Goal: Task Accomplishment & Management: Use online tool/utility

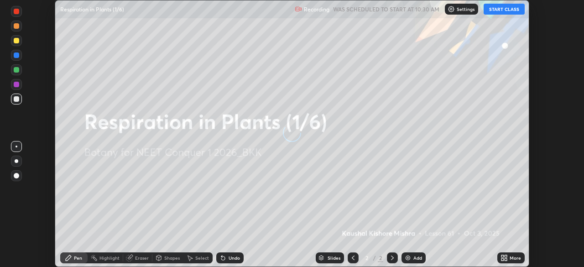
scroll to position [267, 584]
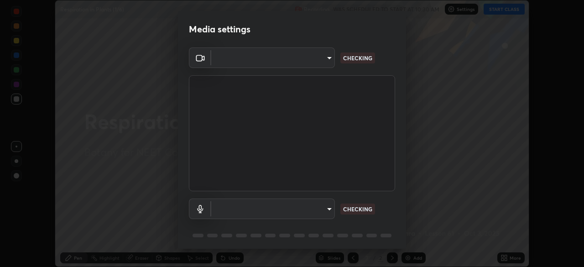
type input "ad6597066c7fc2f7d8a9df135791801f2c5e1b342417c3fbae4c684dc851fcd2"
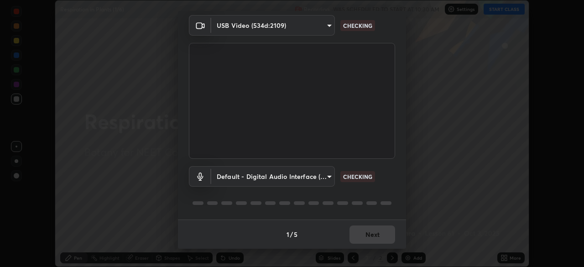
click at [241, 175] on body "Erase all Respiration in Plants (1/6) Recording WAS SCHEDULED TO START AT 10:30…" at bounding box center [292, 133] width 584 height 267
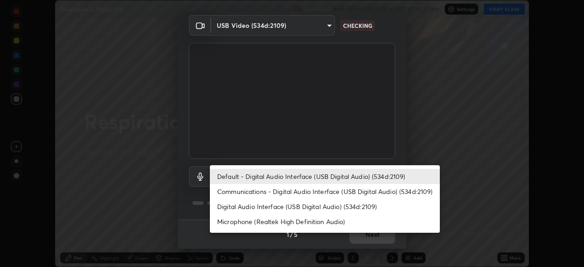
click at [245, 220] on li "Microphone (Realtek High Definition Audio)" at bounding box center [325, 221] width 230 height 15
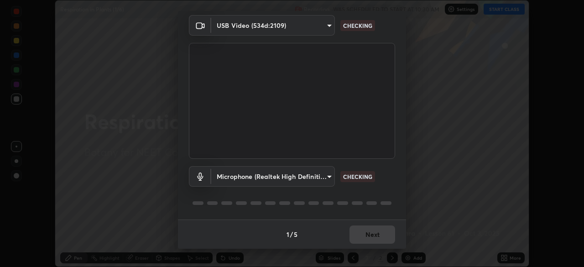
click at [242, 174] on body "Erase all Respiration in Plants (1/6) Recording WAS SCHEDULED TO START AT 10:30…" at bounding box center [292, 133] width 584 height 267
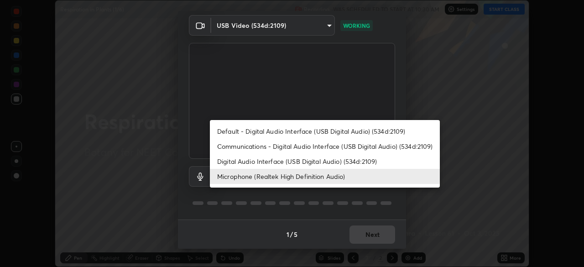
click at [250, 130] on li "Default - Digital Audio Interface (USB Digital Audio) (534d:2109)" at bounding box center [325, 131] width 230 height 15
type input "default"
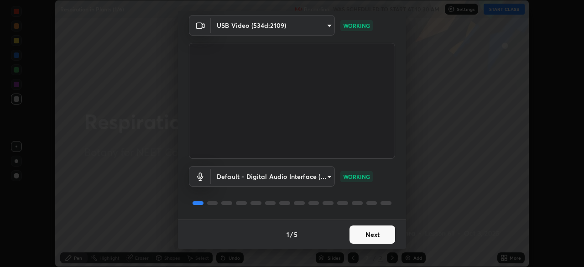
click at [371, 237] on button "Next" at bounding box center [373, 235] width 46 height 18
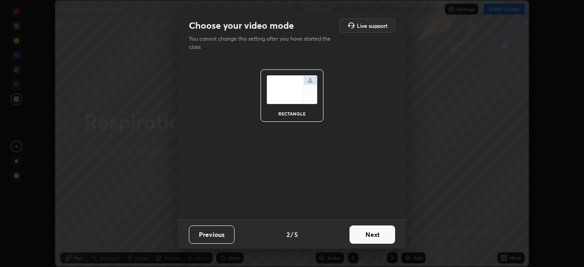
scroll to position [0, 0]
click at [374, 237] on button "Next" at bounding box center [373, 235] width 46 height 18
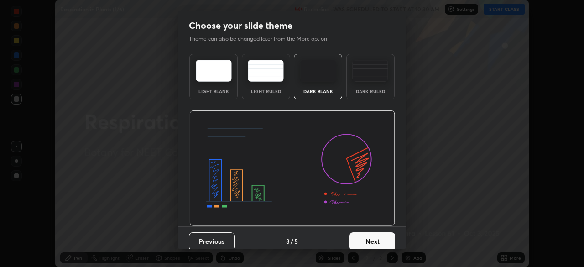
click at [379, 240] on button "Next" at bounding box center [373, 241] width 46 height 18
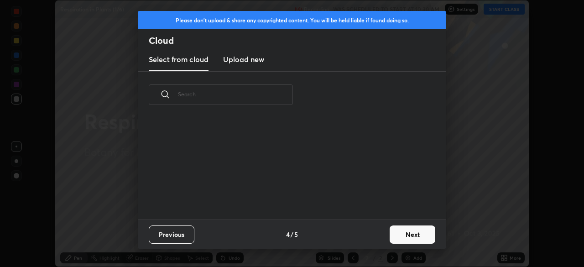
scroll to position [101, 293]
click at [410, 235] on button "Next" at bounding box center [413, 235] width 46 height 18
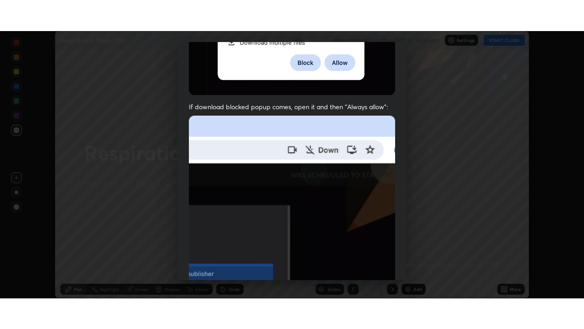
scroll to position [219, 0]
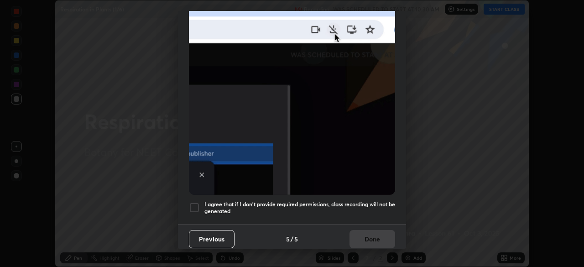
click at [196, 202] on div at bounding box center [194, 207] width 11 height 11
click at [372, 231] on button "Done" at bounding box center [373, 239] width 46 height 18
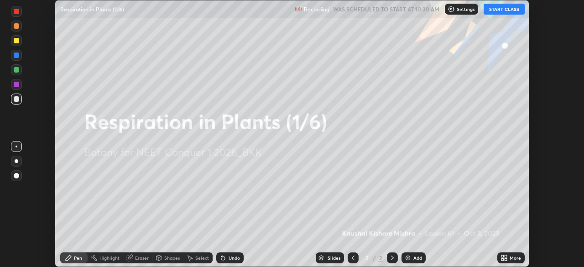
click at [506, 257] on icon at bounding box center [506, 256] width 2 height 2
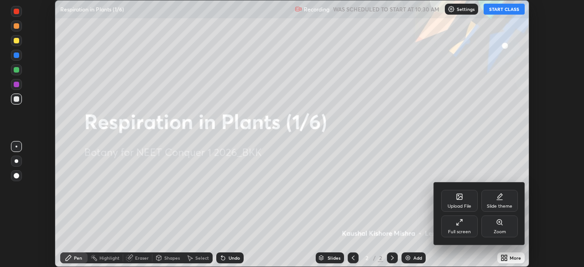
click at [459, 222] on icon at bounding box center [459, 222] width 7 height 7
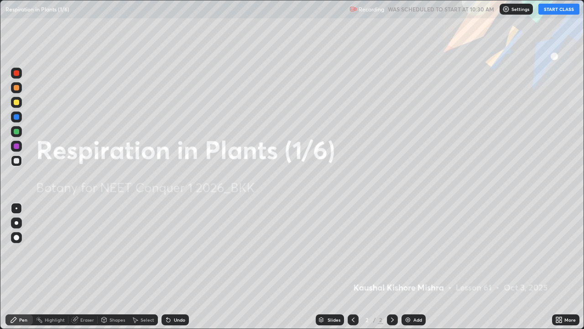
scroll to position [329, 584]
click at [551, 9] on button "START CLASS" at bounding box center [559, 9] width 41 height 11
click at [408, 267] on img at bounding box center [408, 319] width 7 height 7
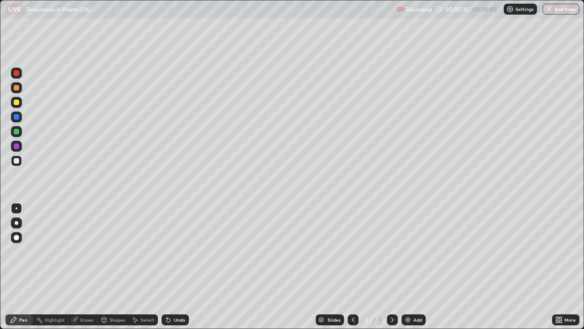
click at [18, 103] on div at bounding box center [16, 102] width 5 height 5
click at [16, 162] on div at bounding box center [16, 160] width 5 height 5
click at [16, 103] on div at bounding box center [16, 102] width 5 height 5
click at [17, 163] on div at bounding box center [16, 160] width 5 height 5
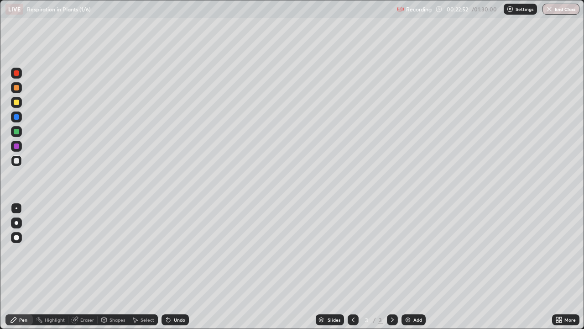
click at [17, 105] on div at bounding box center [16, 102] width 5 height 5
click at [113, 267] on div "Shapes" at bounding box center [113, 319] width 31 height 18
click at [26, 267] on div "Pen" at bounding box center [23, 319] width 8 height 5
click at [408, 267] on img at bounding box center [408, 319] width 7 height 7
click at [19, 162] on div at bounding box center [16, 160] width 5 height 5
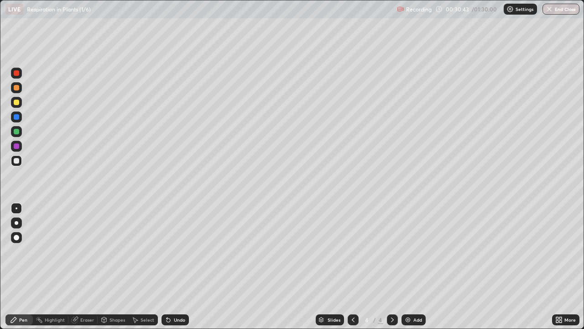
click at [89, 267] on div "Eraser" at bounding box center [87, 319] width 14 height 5
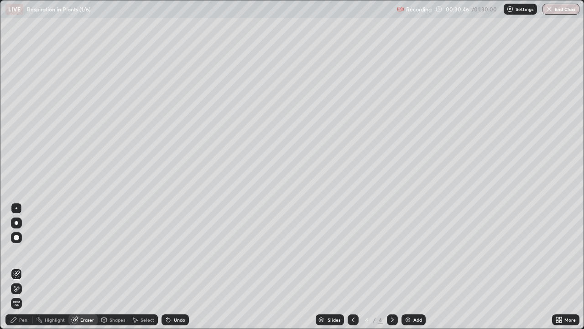
click at [26, 267] on div "Pen" at bounding box center [23, 319] width 8 height 5
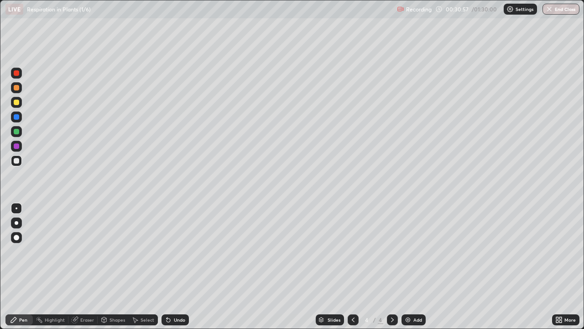
click at [20, 105] on div at bounding box center [16, 102] width 11 height 11
click at [82, 267] on div "Eraser" at bounding box center [87, 319] width 14 height 5
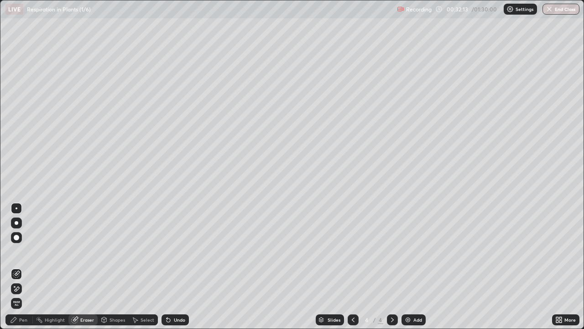
click at [21, 267] on div "Pen" at bounding box center [23, 319] width 8 height 5
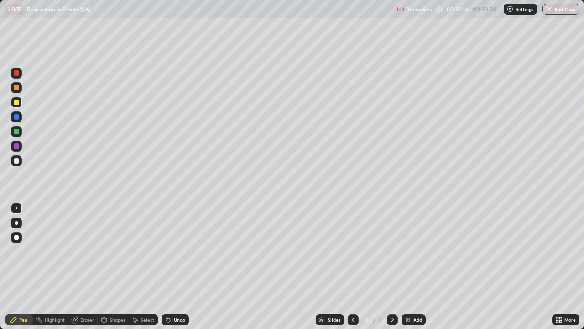
click at [16, 132] on div at bounding box center [16, 131] width 5 height 5
click at [20, 161] on div at bounding box center [16, 160] width 11 height 11
click at [408, 267] on img at bounding box center [408, 319] width 7 height 7
click at [18, 161] on div at bounding box center [16, 160] width 5 height 5
click at [16, 104] on div at bounding box center [16, 102] width 5 height 5
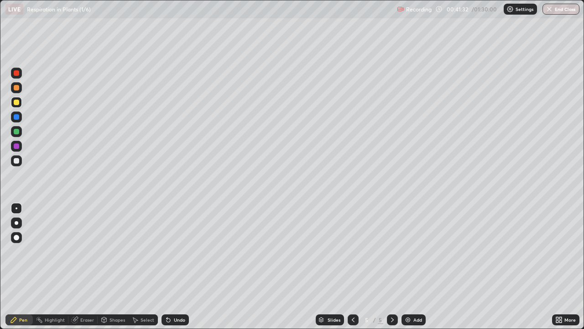
click at [16, 163] on div at bounding box center [16, 160] width 5 height 5
click at [79, 267] on div "Eraser" at bounding box center [82, 319] width 29 height 11
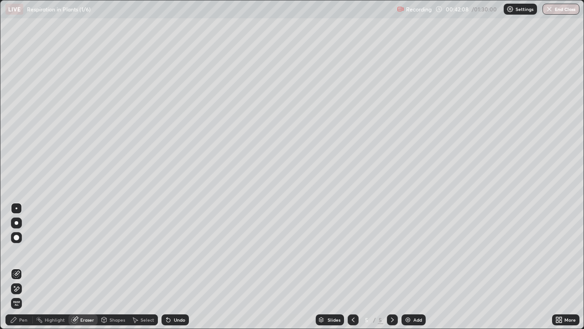
click at [26, 267] on div "Pen" at bounding box center [23, 319] width 8 height 5
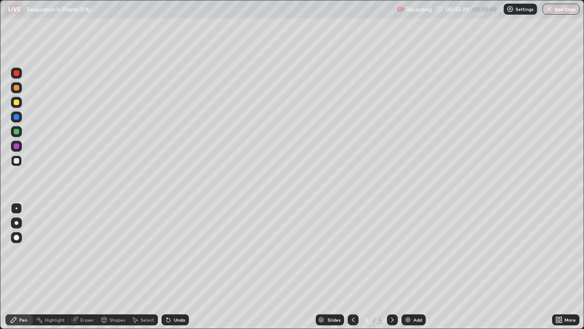
click at [17, 134] on div at bounding box center [16, 131] width 5 height 5
click at [350, 267] on icon at bounding box center [353, 319] width 7 height 7
click at [387, 267] on div at bounding box center [392, 319] width 11 height 18
click at [410, 267] on img at bounding box center [408, 319] width 7 height 7
click at [17, 102] on div at bounding box center [16, 102] width 5 height 5
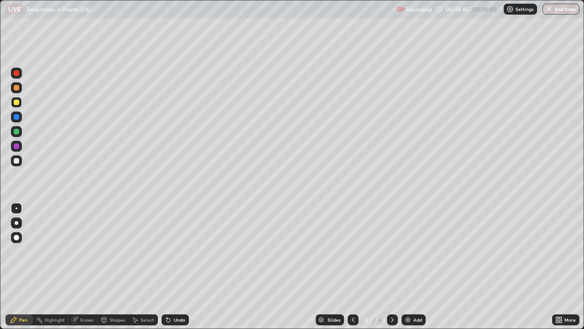
click at [87, 267] on div "Eraser" at bounding box center [87, 319] width 14 height 5
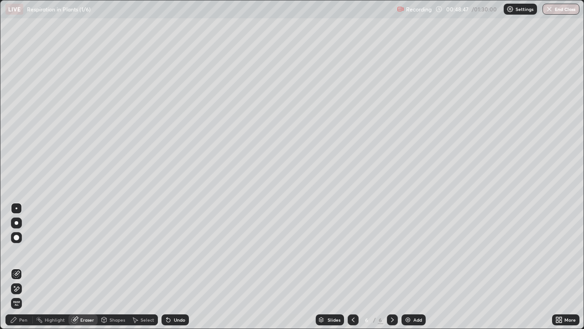
click at [24, 267] on div "Pen" at bounding box center [23, 319] width 8 height 5
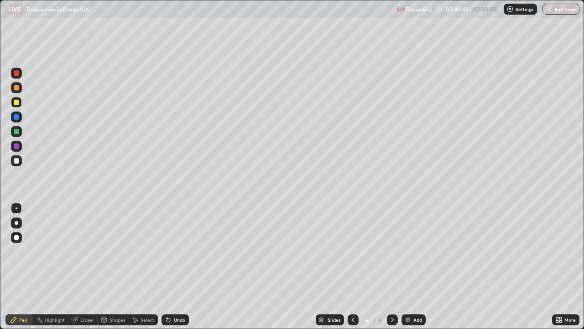
click at [196, 267] on div "Slides 6 / 6 Add" at bounding box center [370, 319] width 363 height 18
click at [80, 267] on div "Eraser" at bounding box center [87, 319] width 14 height 5
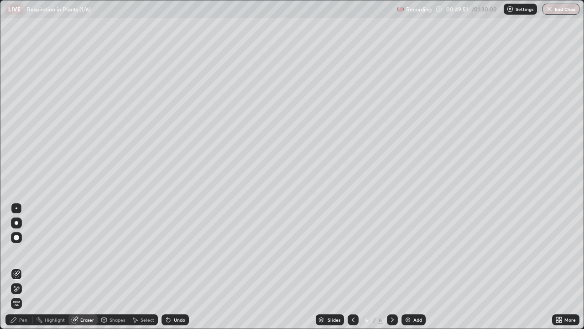
click at [25, 267] on div "Pen" at bounding box center [23, 319] width 8 height 5
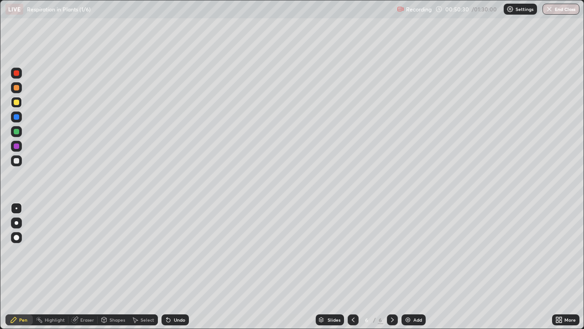
click at [17, 131] on div at bounding box center [16, 131] width 5 height 5
click at [20, 88] on div at bounding box center [16, 87] width 11 height 11
click at [21, 160] on div at bounding box center [16, 160] width 11 height 11
click at [78, 267] on div "Eraser" at bounding box center [82, 319] width 29 height 11
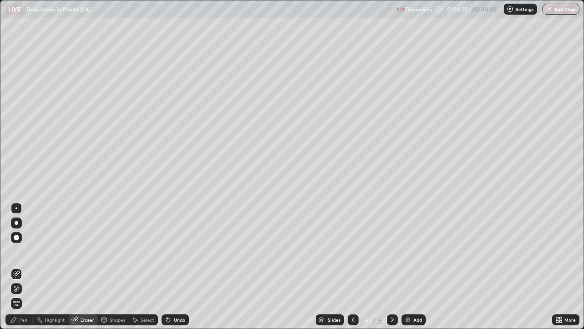
click at [17, 240] on div at bounding box center [16, 237] width 11 height 11
click at [26, 267] on div "Pen" at bounding box center [23, 319] width 8 height 5
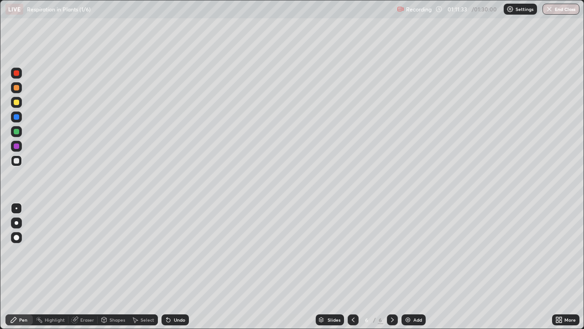
click at [16, 104] on div at bounding box center [16, 102] width 5 height 5
click at [409, 267] on img at bounding box center [408, 319] width 7 height 7
click at [18, 89] on div at bounding box center [16, 87] width 5 height 5
click at [553, 11] on button "End Class" at bounding box center [561, 9] width 37 height 11
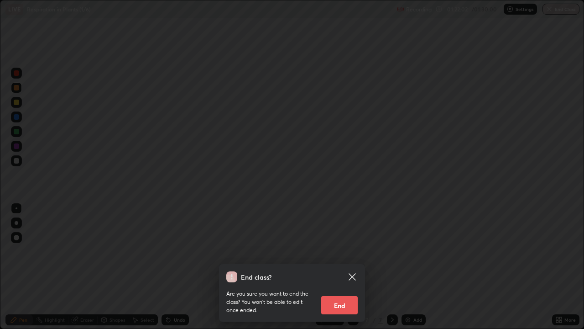
click at [341, 267] on button "End" at bounding box center [339, 305] width 37 height 18
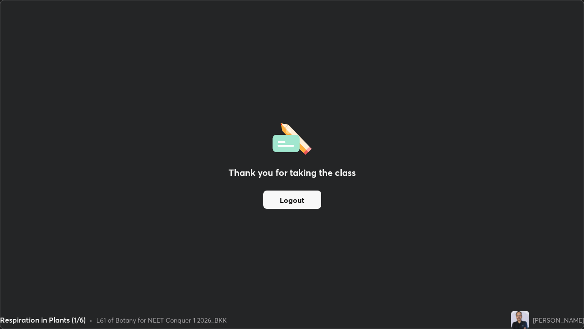
click at [305, 195] on button "Logout" at bounding box center [292, 199] width 58 height 18
